Goal: Task Accomplishment & Management: Complete application form

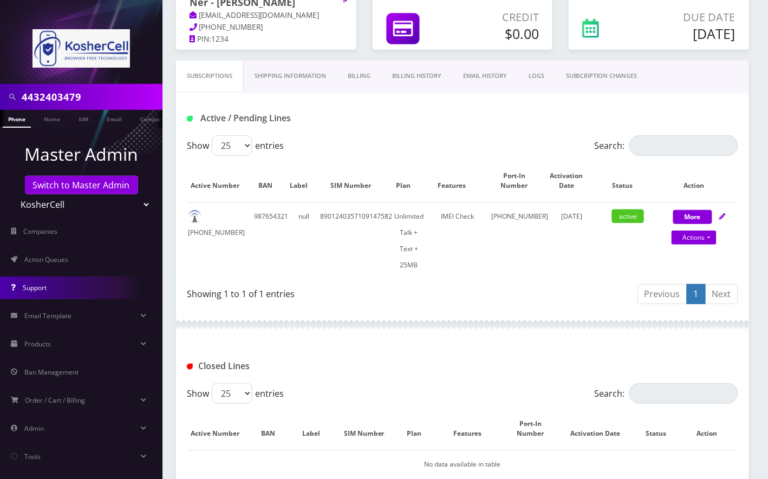
scroll to position [97, 0]
click at [80, 194] on select "Teltik Production My Link Mobile VennMobile Unlimited Advanced LTE Rexing Inc D…" at bounding box center [81, 204] width 138 height 21
select select "23"
click at [12, 194] on select "Teltik Production My Link Mobile VennMobile Unlimited Advanced LTE Rexing Inc D…" at bounding box center [81, 204] width 138 height 21
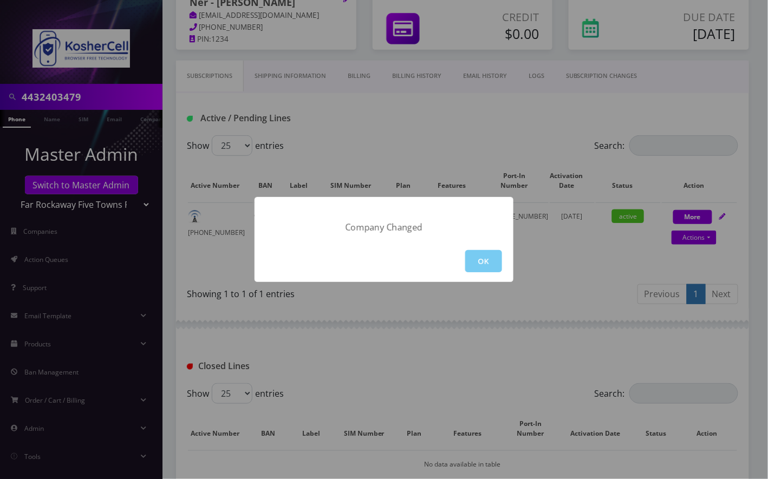
click at [486, 267] on button "OK" at bounding box center [483, 261] width 37 height 22
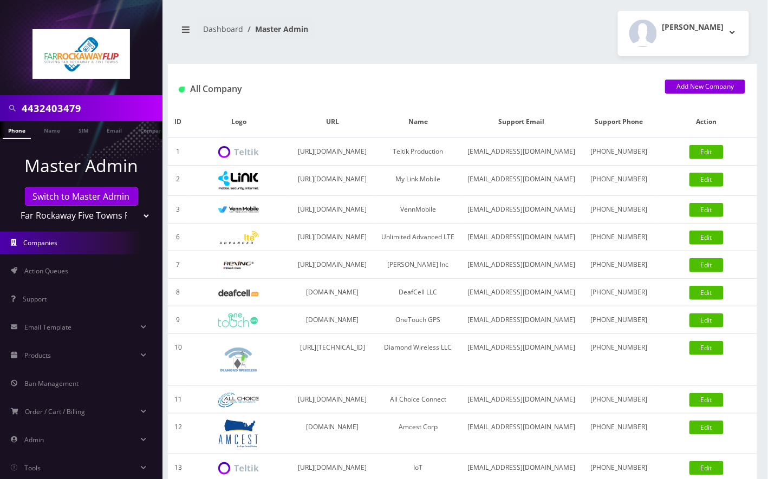
click at [49, 108] on input "4432403479" at bounding box center [91, 108] width 138 height 21
type input "mindy"
click at [53, 130] on link "Name" at bounding box center [51, 130] width 27 height 18
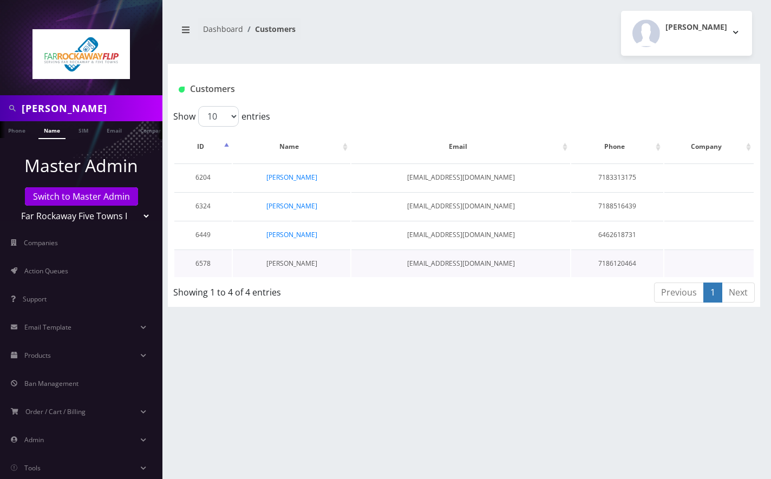
click at [298, 259] on link "[PERSON_NAME]" at bounding box center [291, 263] width 51 height 9
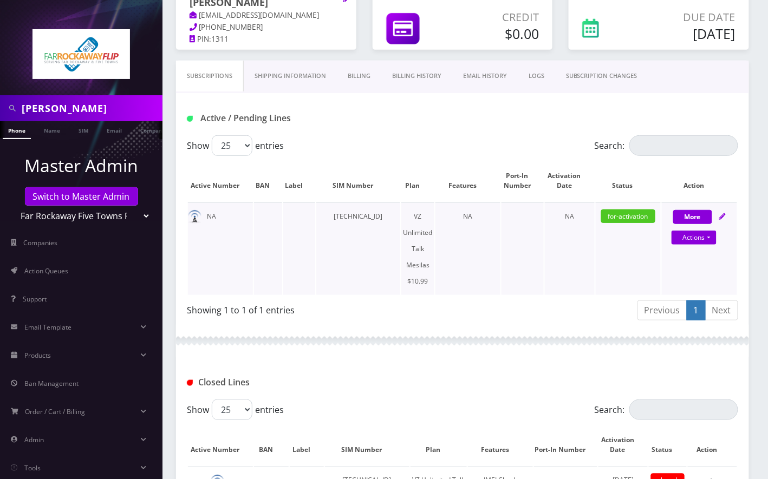
scroll to position [72, 0]
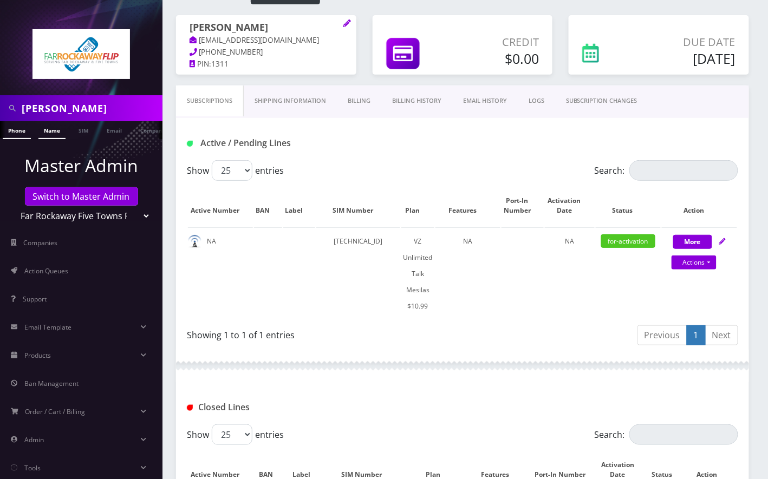
click at [47, 129] on link "Name" at bounding box center [51, 130] width 27 height 18
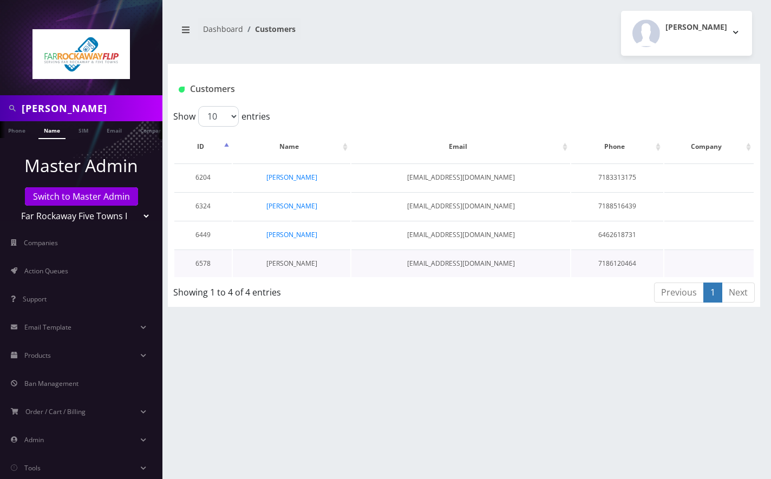
click at [299, 263] on link "[PERSON_NAME]" at bounding box center [291, 263] width 51 height 9
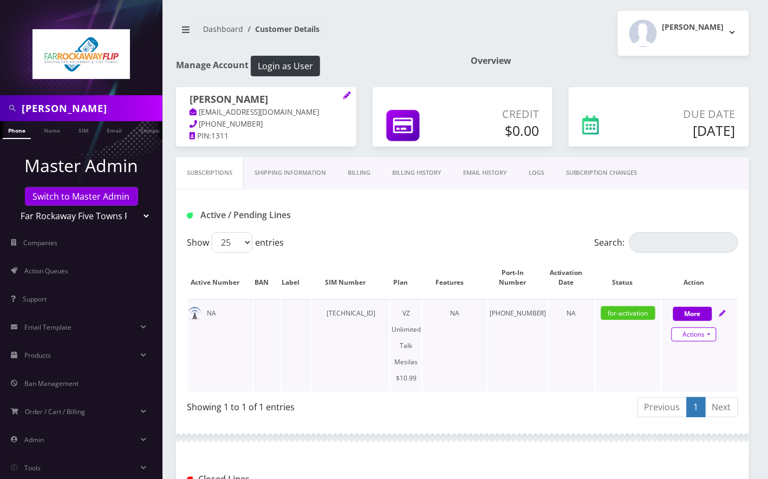
click at [705, 339] on link "Actions" at bounding box center [694, 335] width 45 height 14
select select "468"
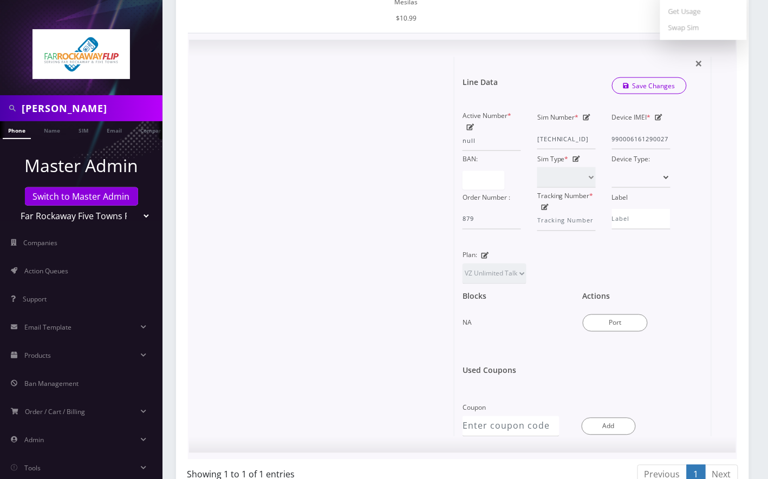
scroll to position [361, 0]
click at [621, 321] on button "Port" at bounding box center [615, 322] width 65 height 17
type input "Mindy Ferber"
type input "772 e 8th st"
type input "brooklyn"
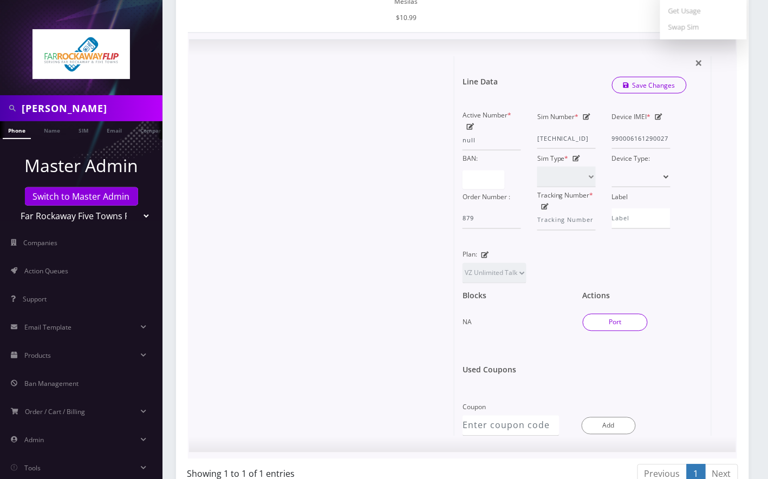
select select "NY"
type input "11230"
type input "89148000008465662538"
type input "9296926282"
type input "ATT"
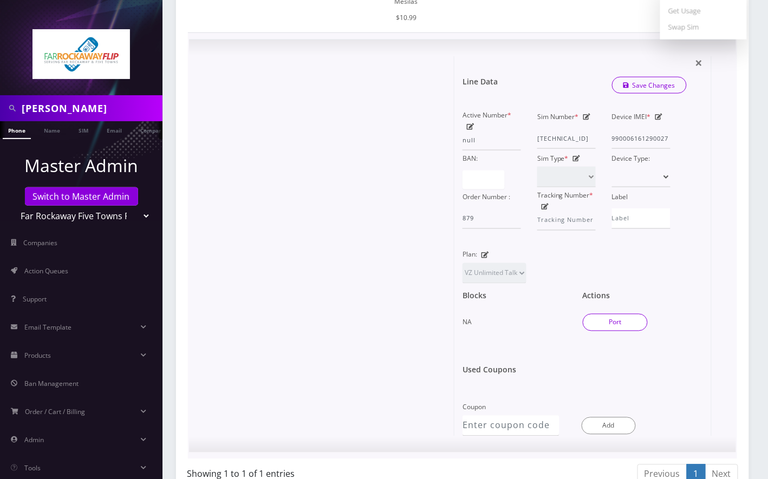
type input "512221495895"
type input "0000"
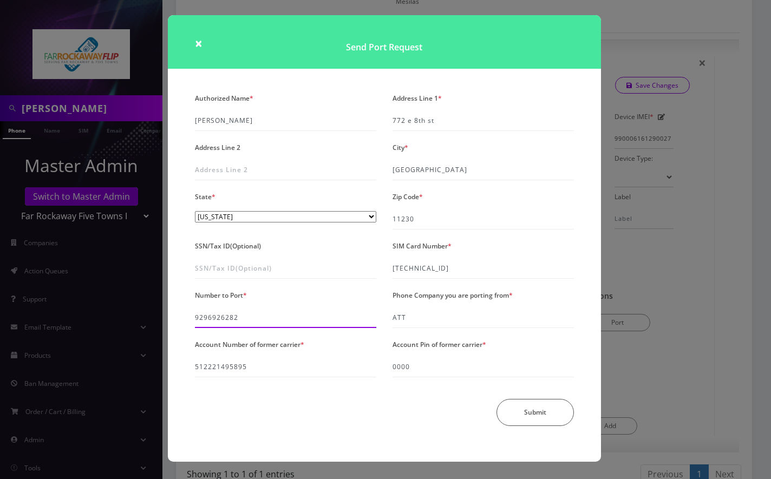
click at [221, 319] on input "9296926282" at bounding box center [285, 318] width 181 height 21
click at [221, 318] on input "9296926282" at bounding box center [285, 318] width 181 height 21
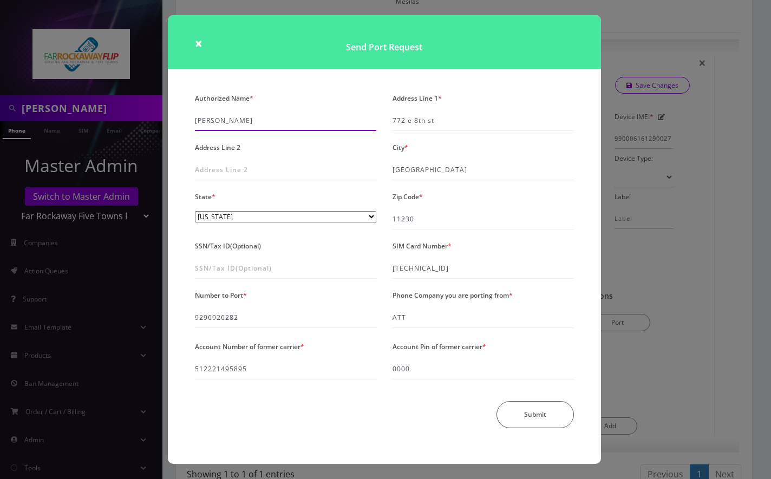
click at [256, 128] on input "[PERSON_NAME]" at bounding box center [285, 120] width 181 height 21
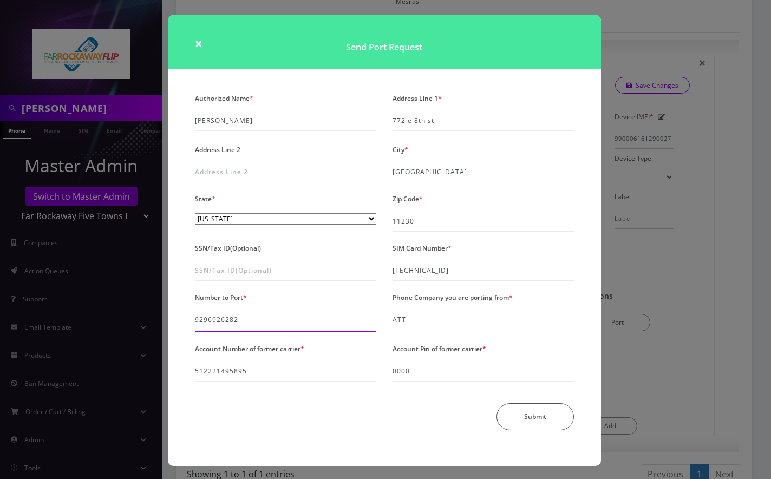
click at [224, 317] on input "9296926282" at bounding box center [285, 320] width 181 height 21
drag, startPoint x: 662, startPoint y: 22, endPoint x: 651, endPoint y: 23, distance: 10.3
click at [662, 23] on div "× Send Port Request Authorized Name * [PERSON_NAME] Address Line 1 * [STREET_AD…" at bounding box center [385, 239] width 771 height 479
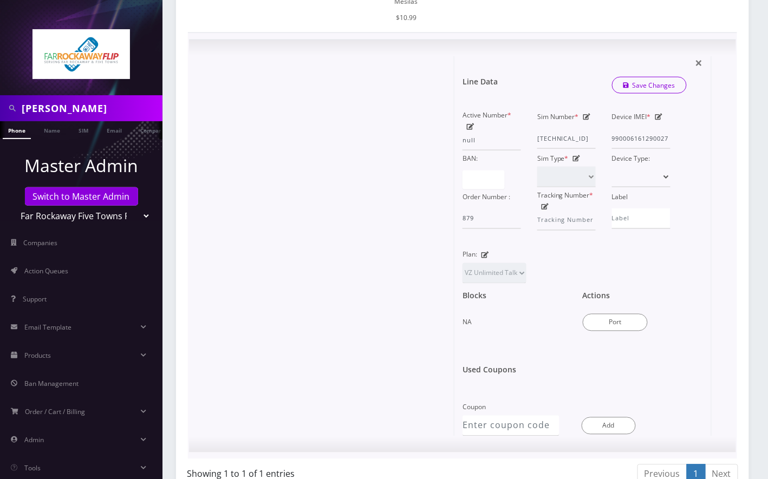
drag, startPoint x: 715, startPoint y: 299, endPoint x: 674, endPoint y: 242, distance: 71.1
click at [715, 299] on div "× Line Data Save Changes Active Number * null Sim Number * 89148000008465662538…" at bounding box center [462, 246] width 514 height 380
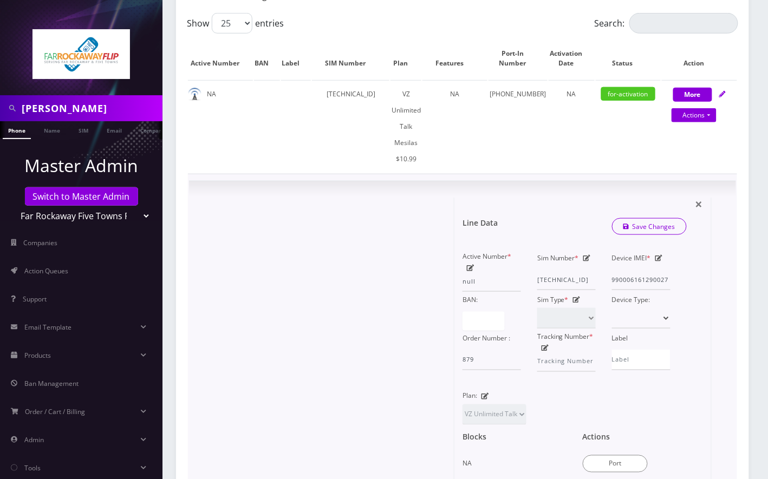
scroll to position [217, 0]
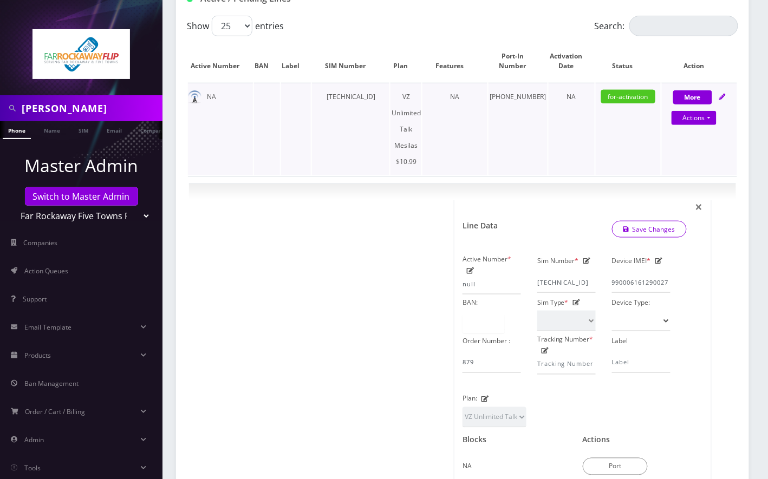
click at [377, 93] on td "89148000008465662538" at bounding box center [350, 129] width 77 height 93
copy td "89148000008465662538"
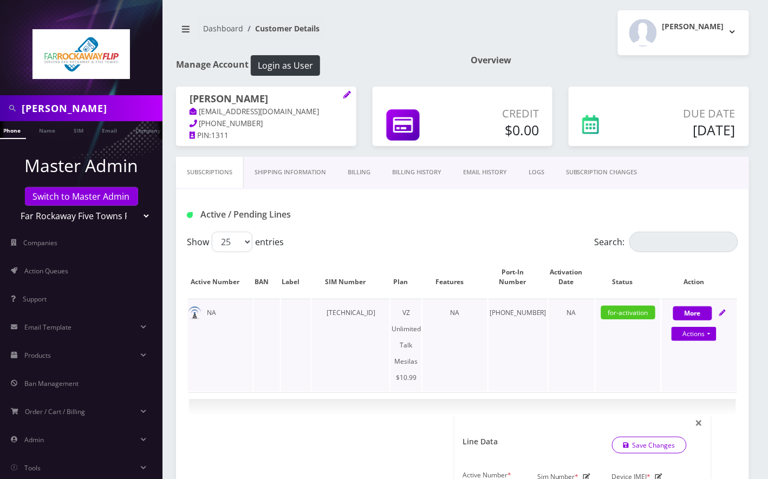
scroll to position [0, 0]
click at [281, 94] on h1 "[PERSON_NAME]" at bounding box center [266, 100] width 153 height 13
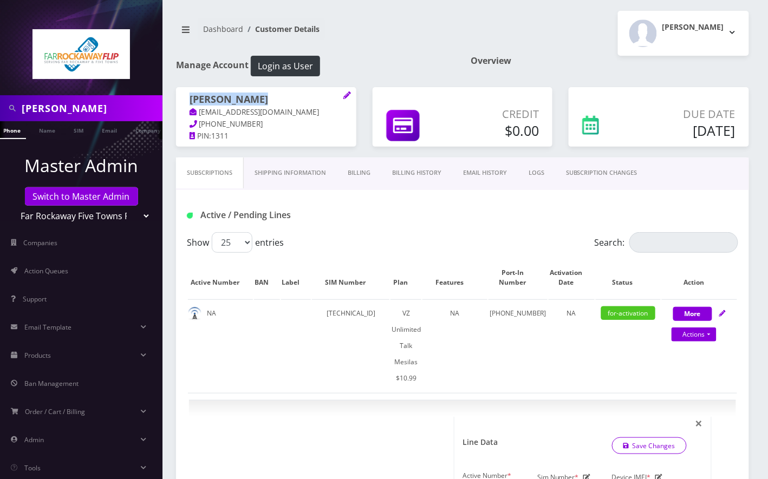
click at [281, 94] on h1 "[PERSON_NAME]" at bounding box center [266, 100] width 153 height 13
copy h1 "[PERSON_NAME]"
click at [87, 110] on input "[PERSON_NAME]" at bounding box center [91, 108] width 138 height 21
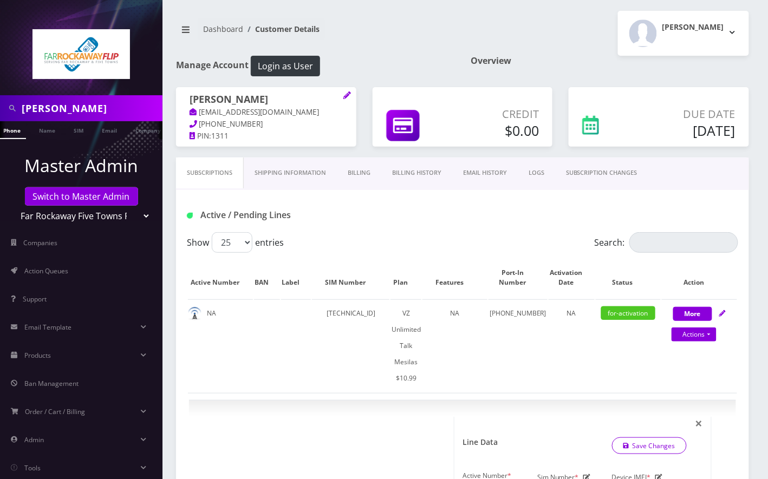
paste input "[PERSON_NAME]"
type input "[PERSON_NAME]"
click at [47, 129] on link "Name" at bounding box center [47, 130] width 27 height 18
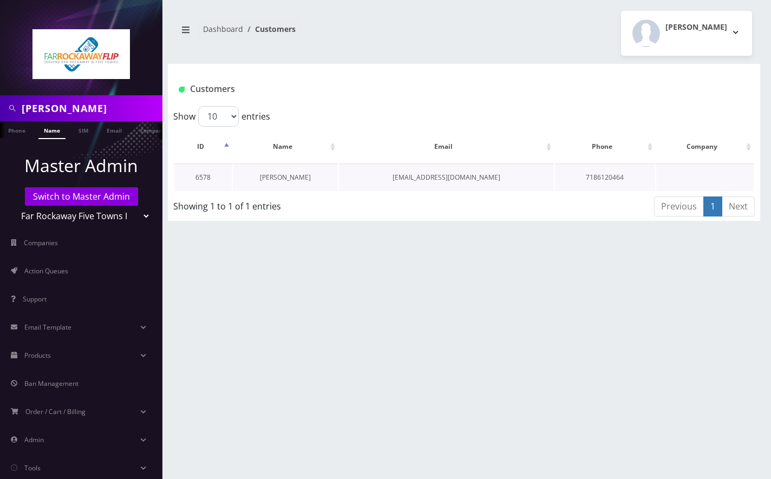
click at [289, 179] on link "[PERSON_NAME]" at bounding box center [285, 177] width 51 height 9
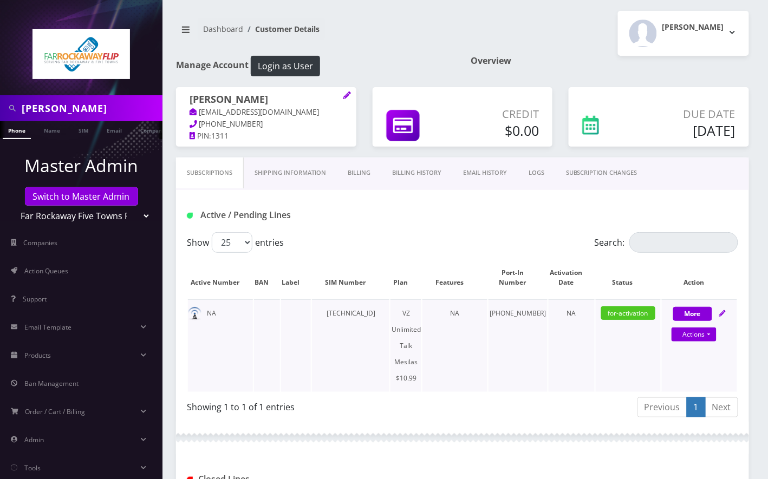
click at [374, 312] on td "[TECHNICAL_ID]" at bounding box center [350, 345] width 77 height 93
click at [708, 334] on link "Actions" at bounding box center [694, 335] width 45 height 14
select select "468"
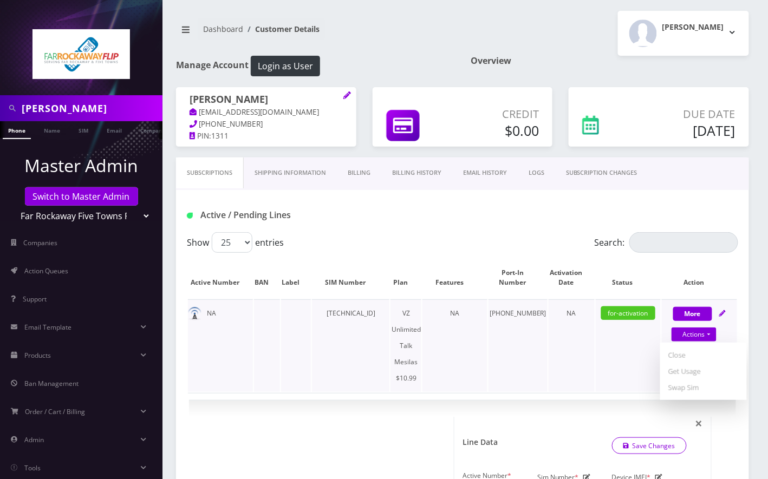
click at [487, 362] on td "NA" at bounding box center [454, 345] width 65 height 93
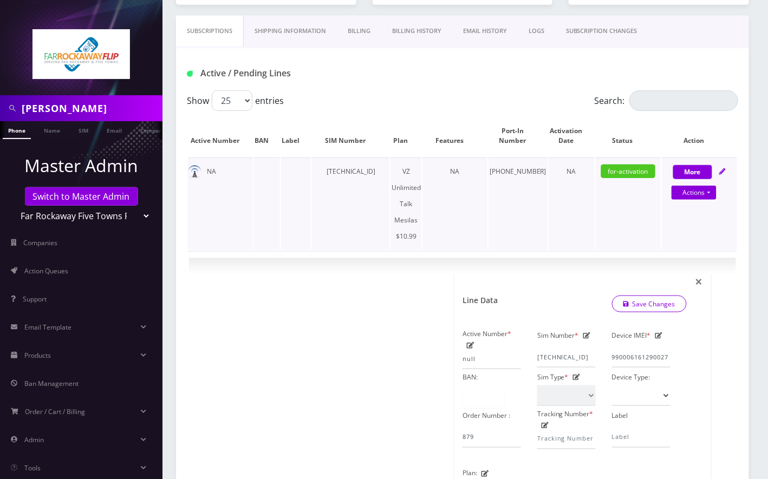
scroll to position [289, 0]
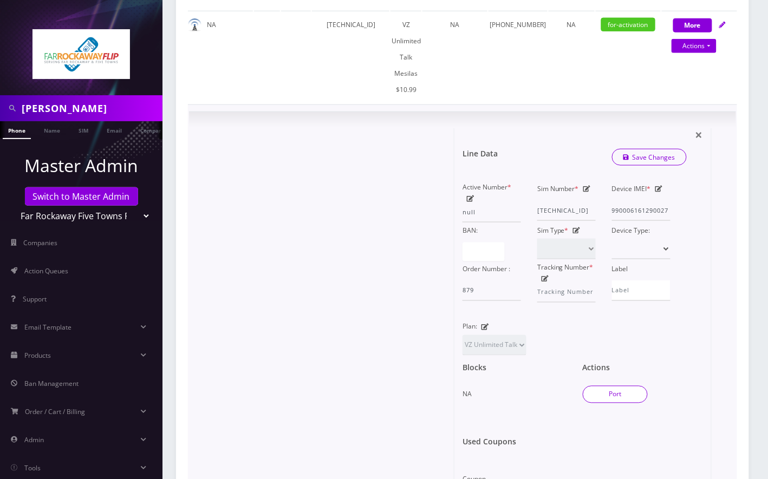
click at [620, 388] on button "Port" at bounding box center [615, 394] width 65 height 17
type input "[PERSON_NAME]"
type input "772 e 8th st"
type input "[GEOGRAPHIC_DATA]"
select select "NY"
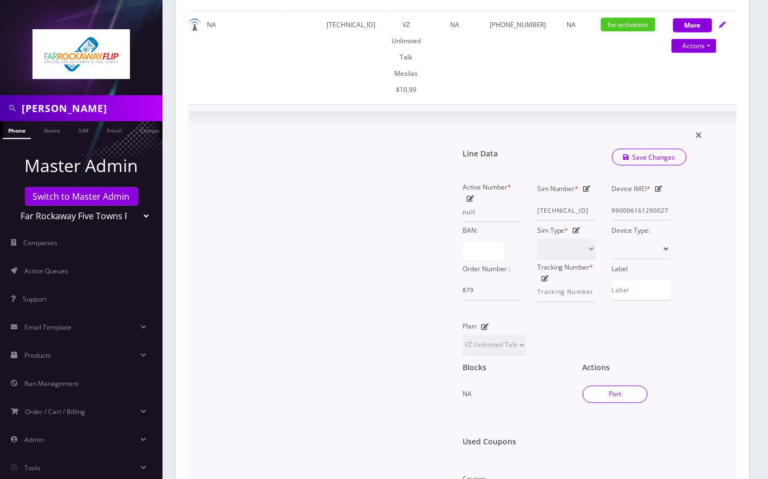
type input "11230"
type input "[TECHNICAL_ID]"
type input "9296926282"
type input "ATT"
type input "512221495895"
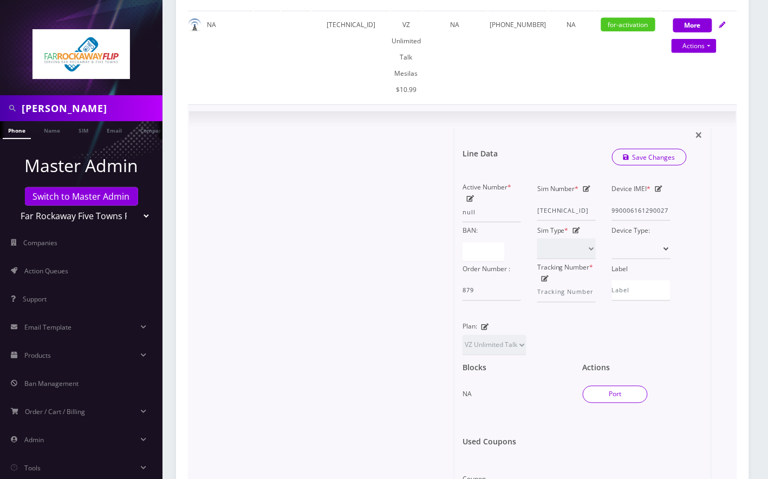
type input "0000"
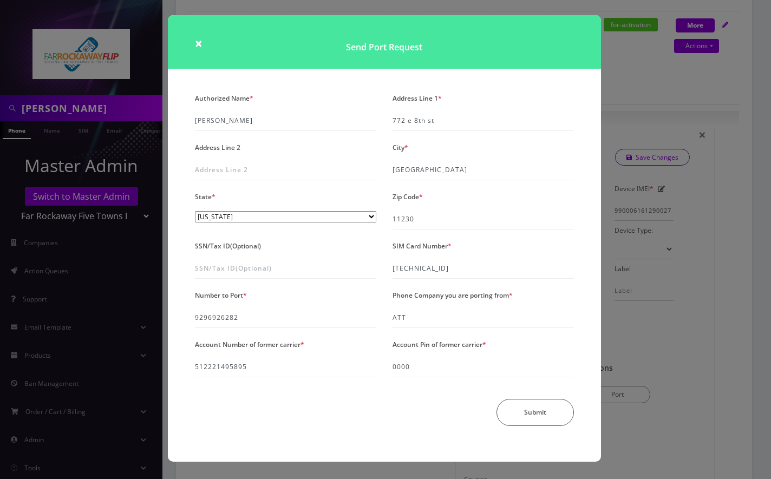
click at [624, 73] on div "× Send Port Request Authorized Name * [PERSON_NAME] Address Line 1 * [STREET_AD…" at bounding box center [385, 239] width 771 height 479
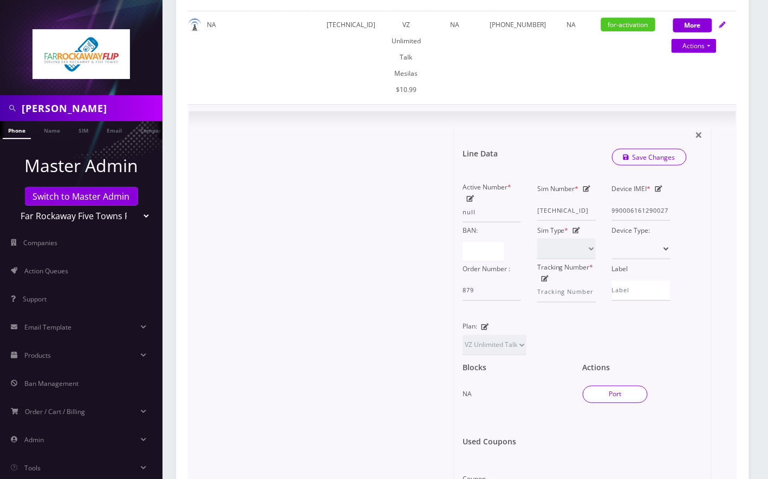
click at [621, 395] on button "Port" at bounding box center [615, 394] width 65 height 17
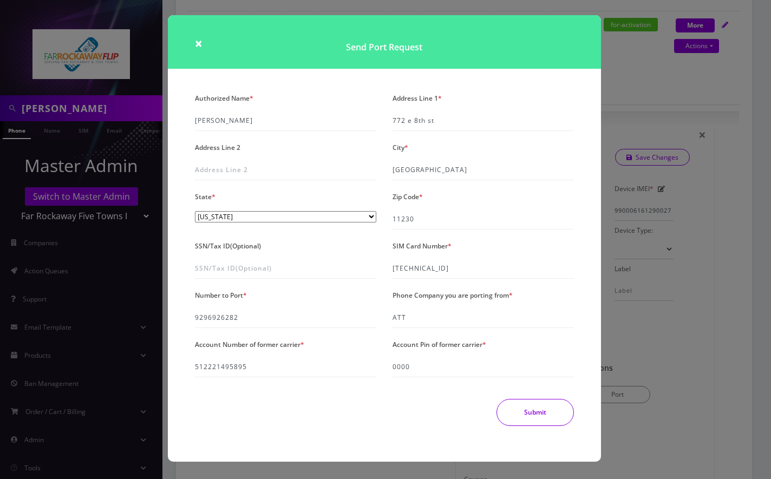
click at [539, 420] on button "Submit" at bounding box center [535, 412] width 77 height 27
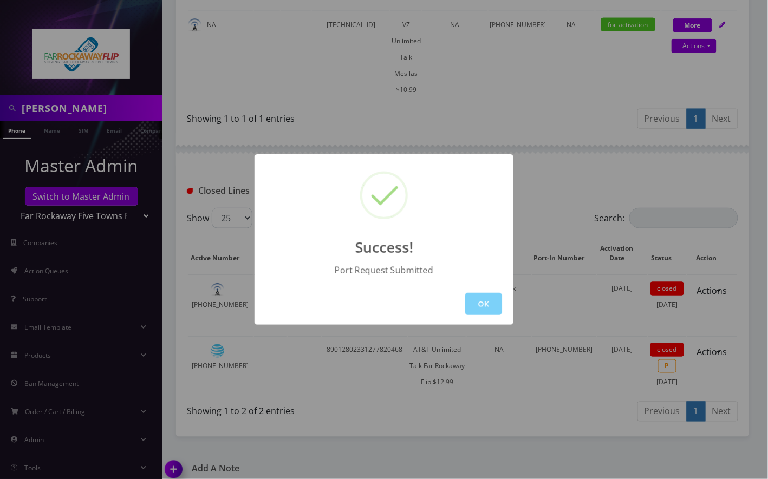
click at [289, 83] on div "Success! Port Request Submitted OK" at bounding box center [384, 239] width 768 height 479
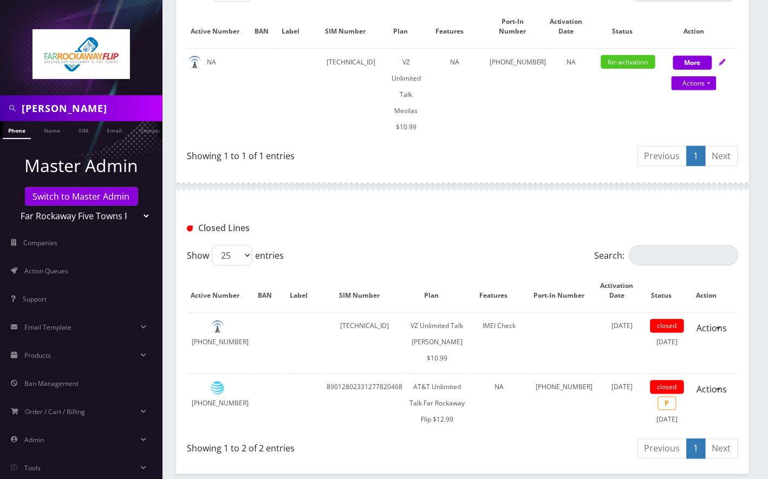
scroll to position [249, 0]
